Goal: Information Seeking & Learning: Learn about a topic

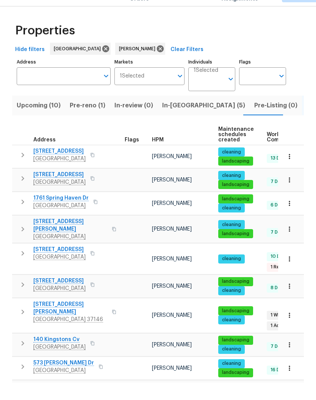
click at [214, 91] on input "Individuals" at bounding box center [208, 100] width 30 height 18
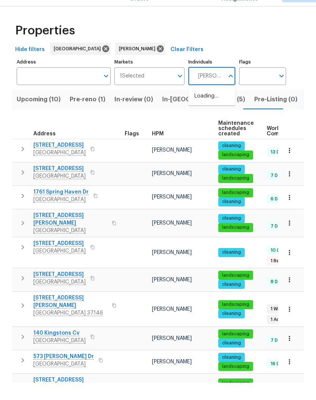
type input "[PERSON_NAME]"
click at [205, 110] on input "checkbox" at bounding box center [202, 118] width 16 height 16
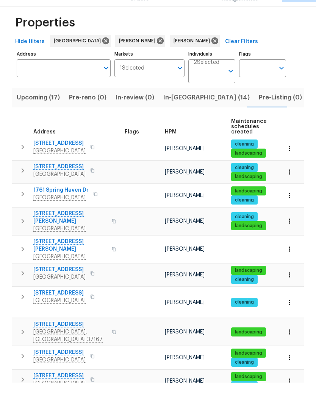
scroll to position [17, 0]
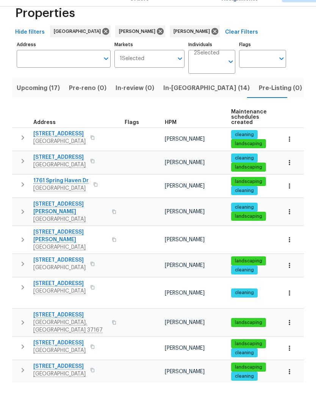
click at [65, 274] on span "[STREET_ADDRESS]" at bounding box center [59, 278] width 52 height 8
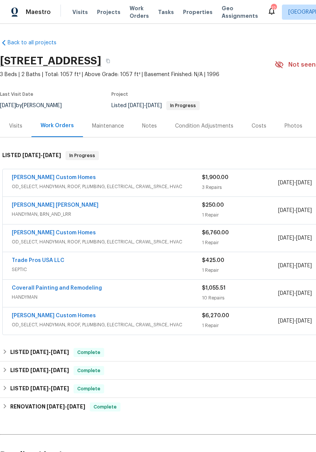
click at [67, 178] on link "[PERSON_NAME] Custom Homes" at bounding box center [54, 177] width 84 height 5
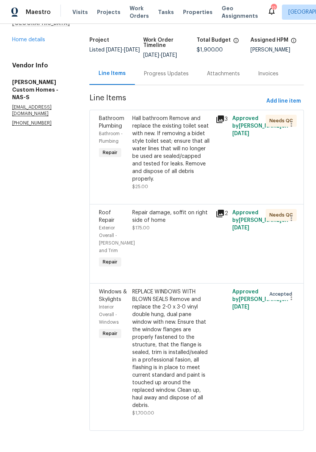
scroll to position [56, 0]
click at [183, 290] on div "REPLACE WINDOWS WITH BLOWN SEALS Remove and replace the 2-0 x 3-0 vinyl double …" at bounding box center [171, 348] width 79 height 121
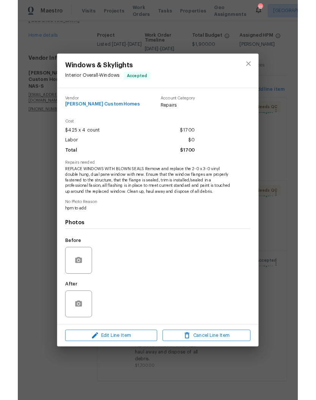
scroll to position [0, 0]
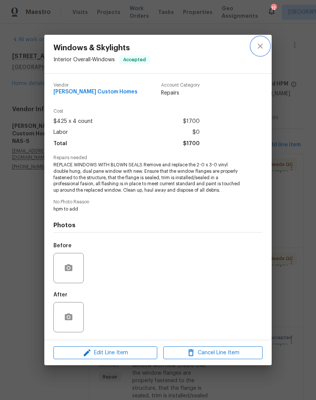
click at [265, 47] on button "close" at bounding box center [260, 46] width 18 height 18
